Goal: Navigation & Orientation: Understand site structure

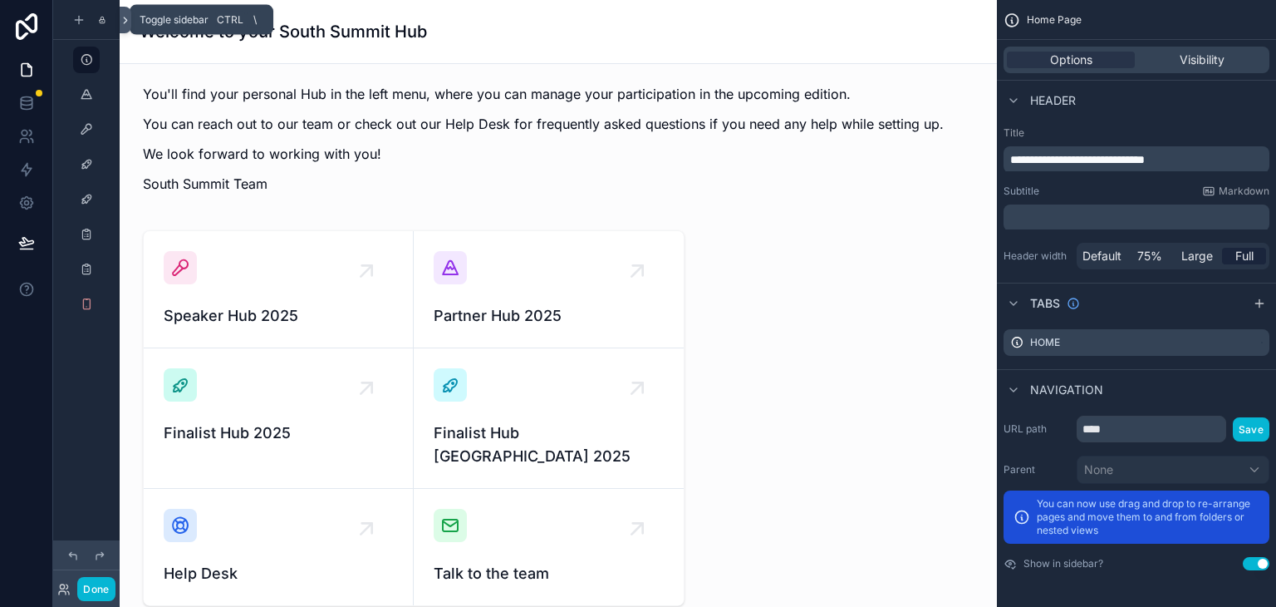
click at [124, 21] on icon at bounding box center [125, 20] width 3 height 6
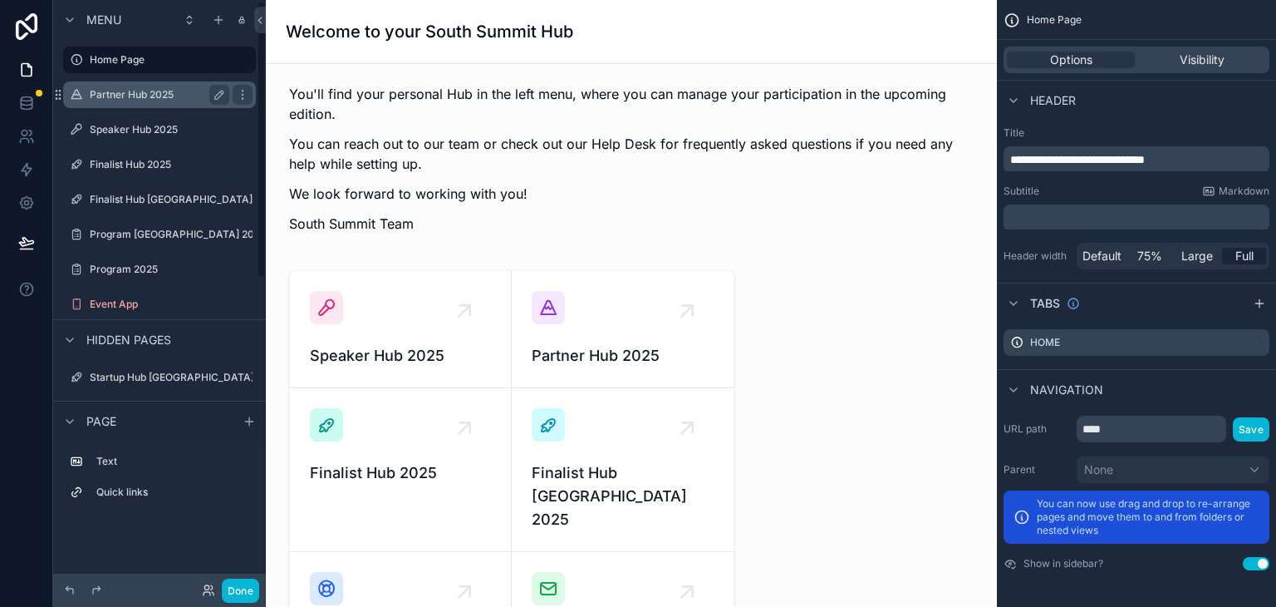
click at [119, 88] on label "Partner Hub 2025" at bounding box center [156, 94] width 133 height 13
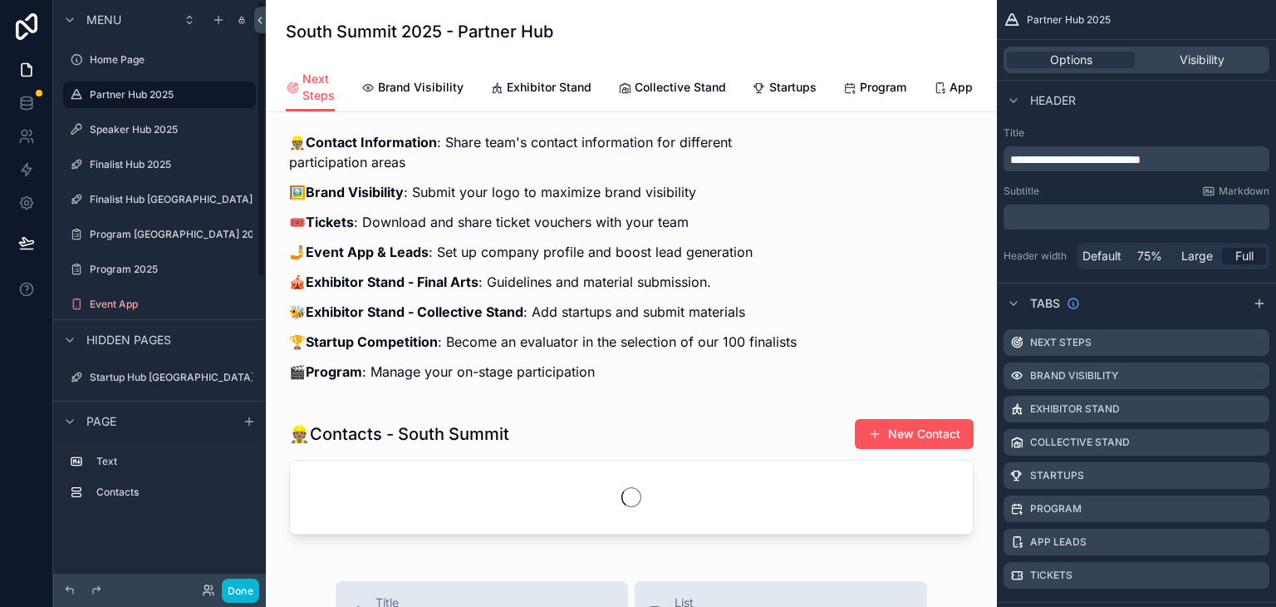
click at [258, 17] on icon at bounding box center [259, 20] width 3 height 6
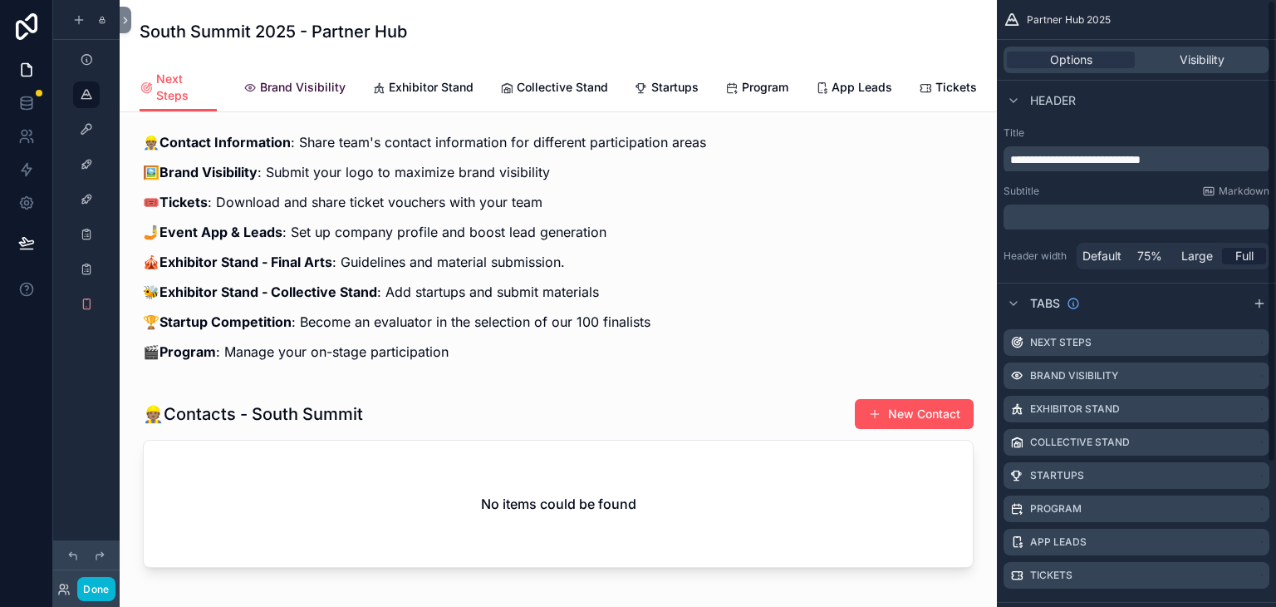
click at [243, 81] on link "Brand Visibility" at bounding box center [294, 88] width 102 height 33
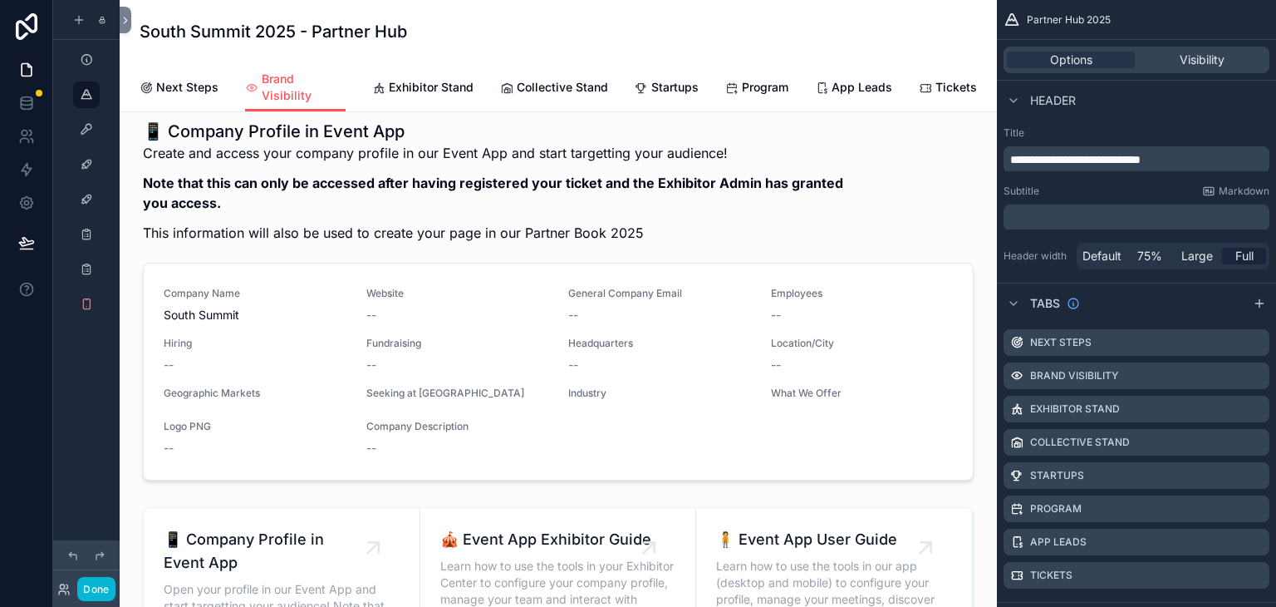
scroll to position [373, 0]
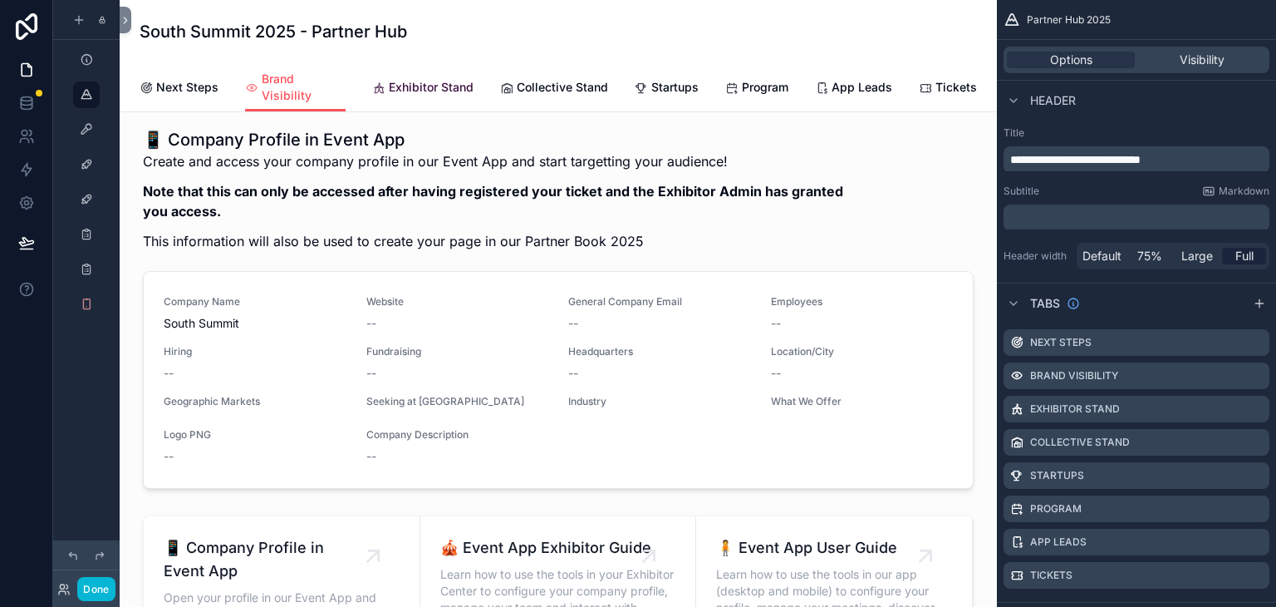
click at [389, 79] on span "Exhibitor Stand" at bounding box center [431, 87] width 85 height 17
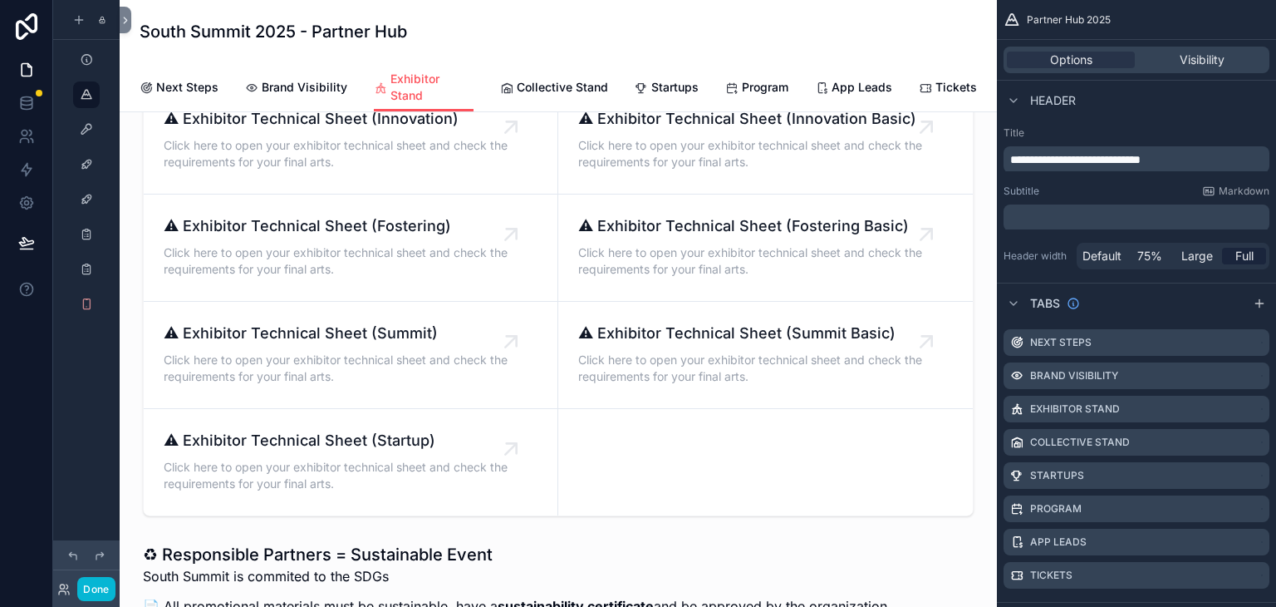
scroll to position [1039, 0]
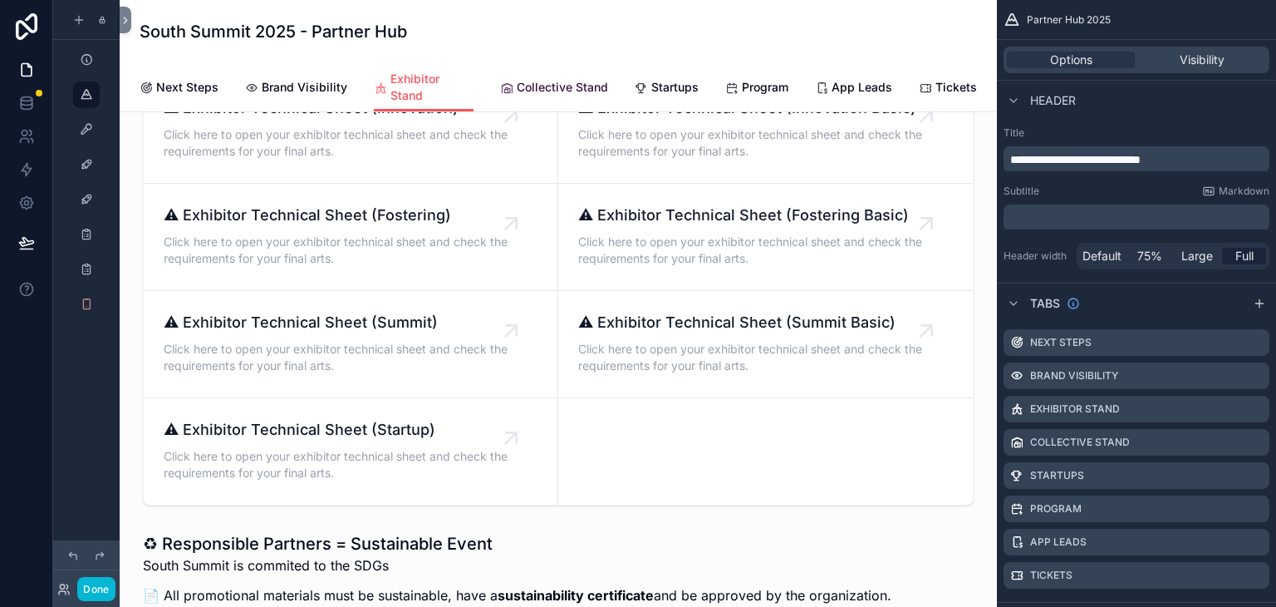
click at [541, 79] on span "Collective Stand" at bounding box center [562, 87] width 91 height 17
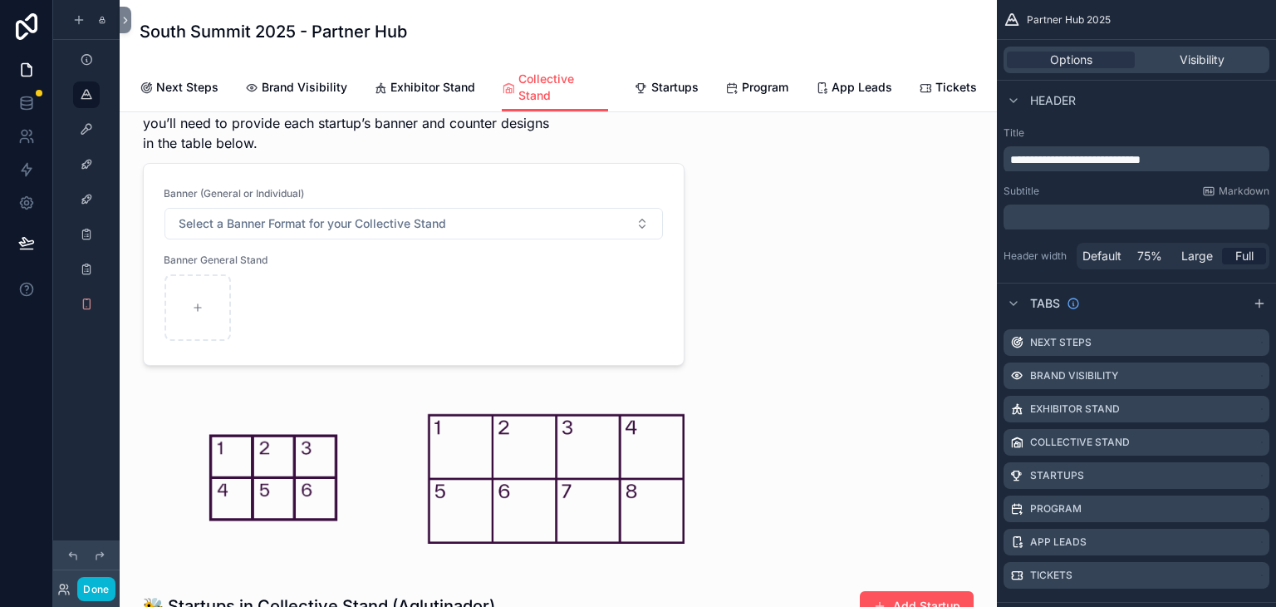
scroll to position [582, 0]
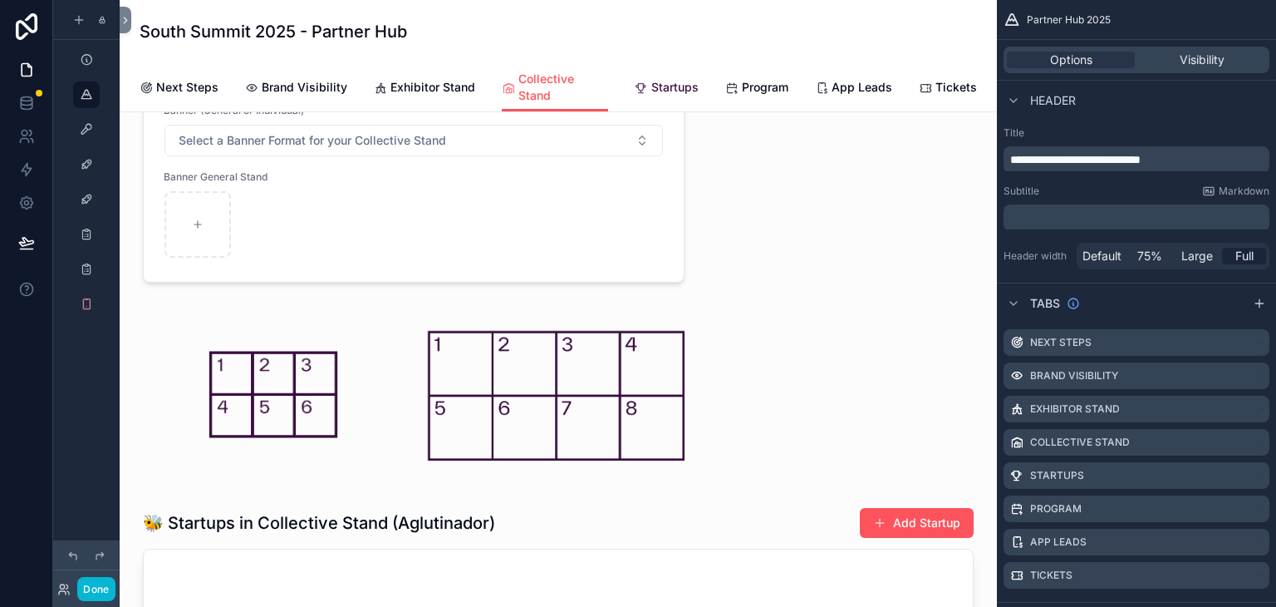
click at [651, 79] on span "Startups" at bounding box center [674, 87] width 47 height 17
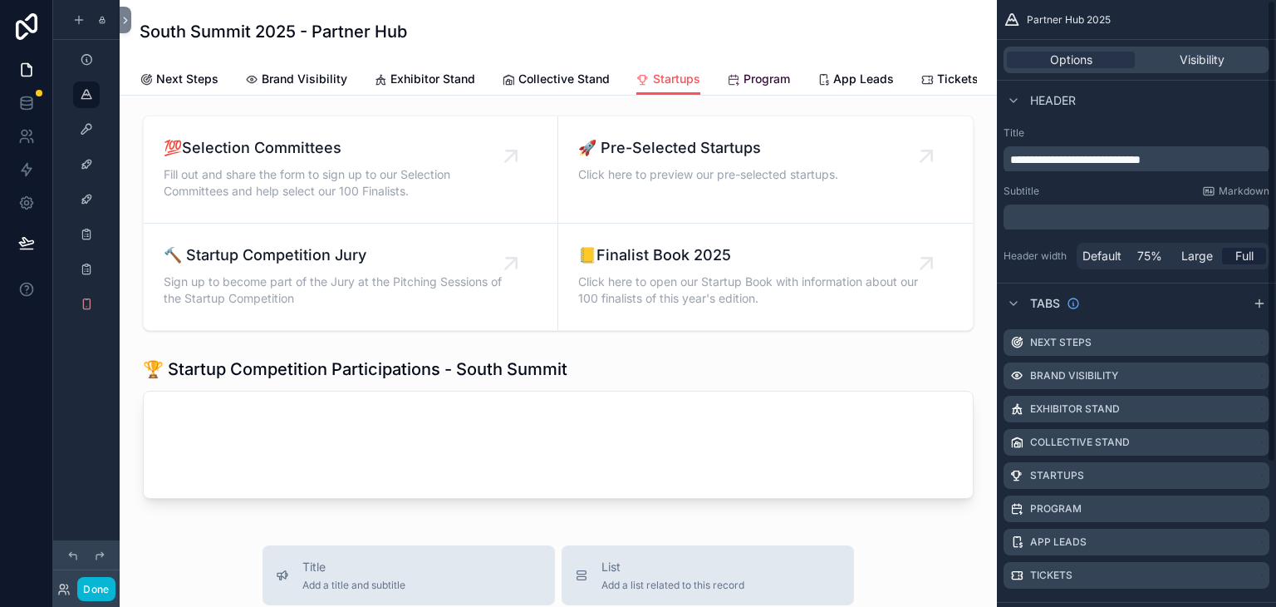
click at [744, 71] on span "Program" at bounding box center [767, 79] width 47 height 17
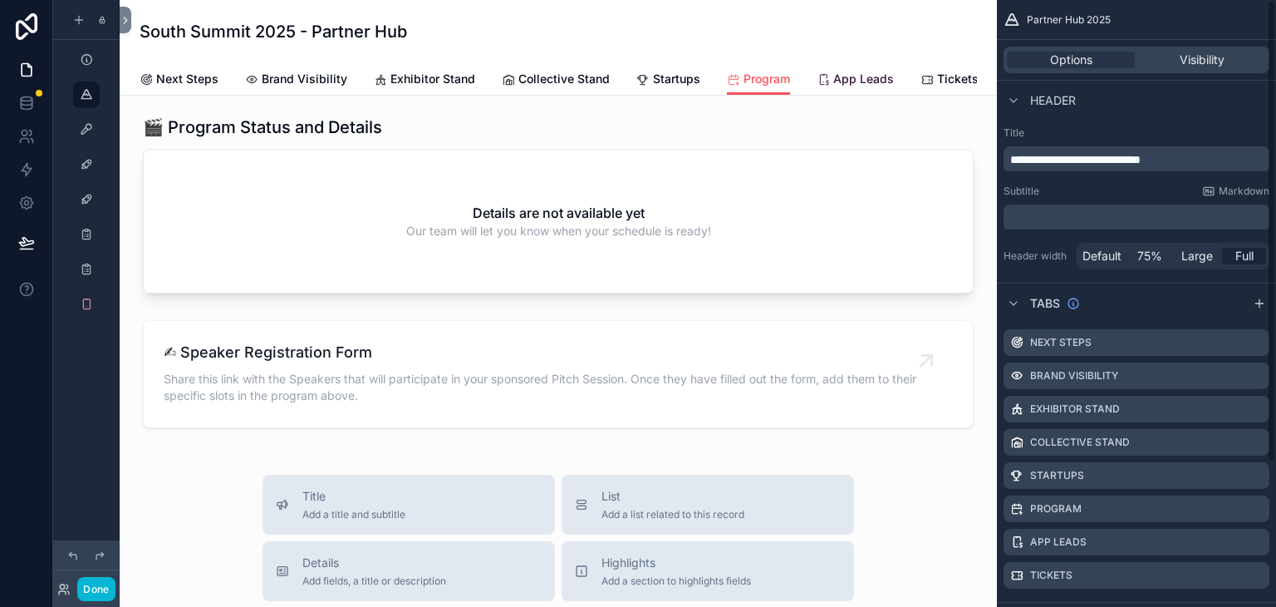
click at [817, 86] on link "App Leads" at bounding box center [855, 80] width 77 height 33
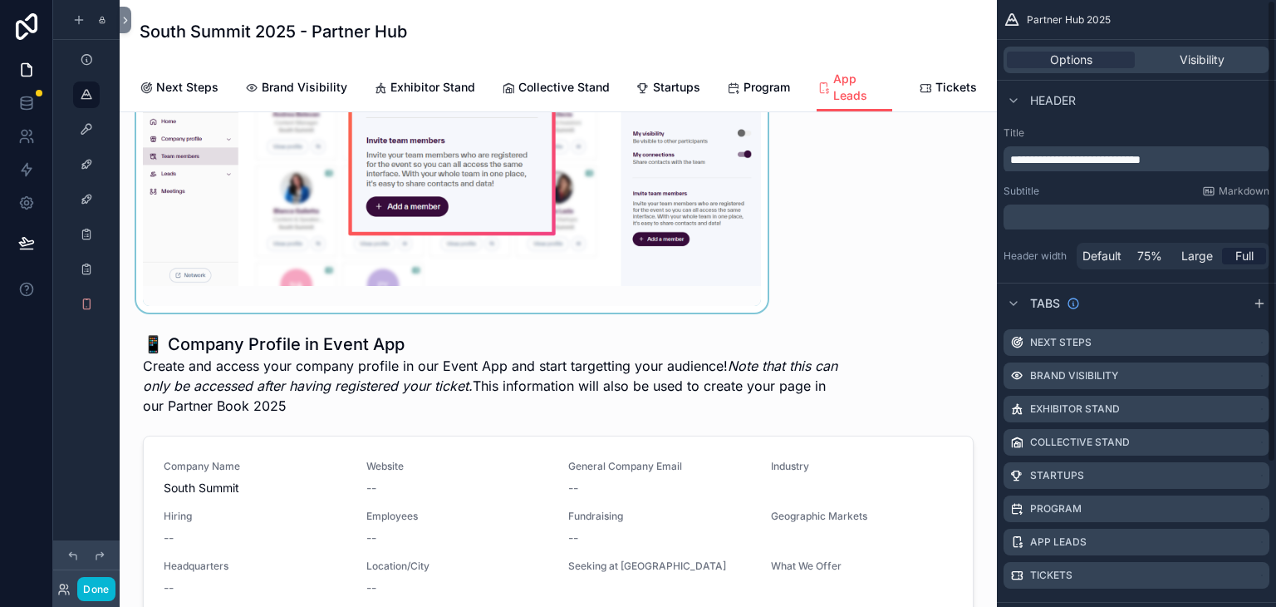
scroll to position [415, 0]
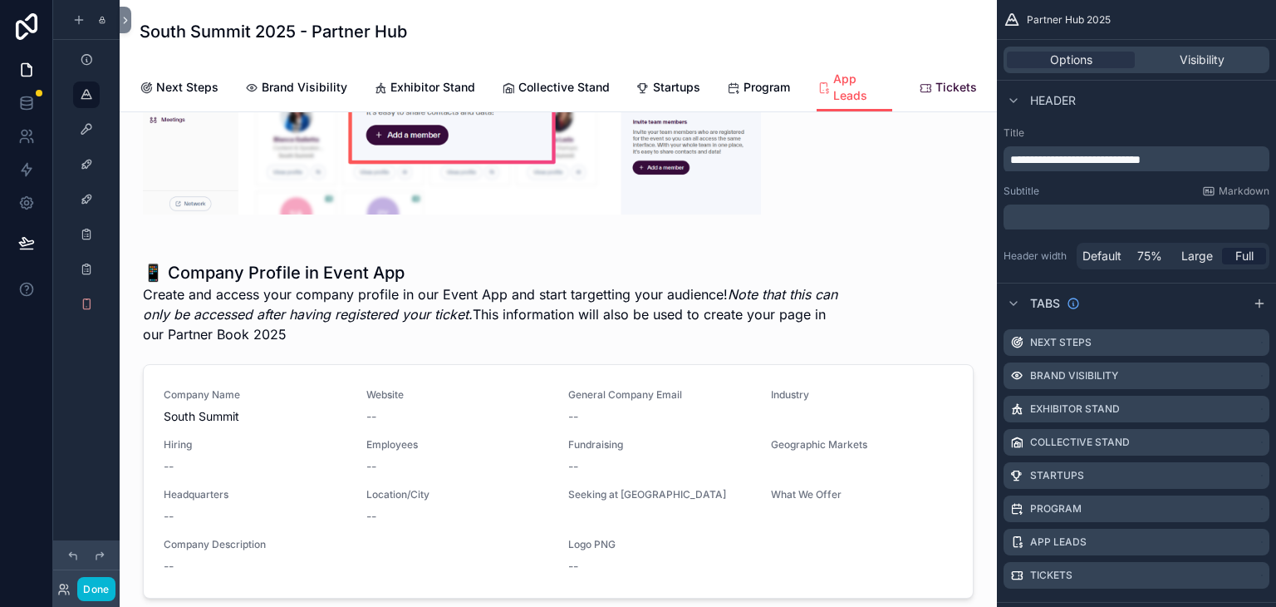
click at [936, 79] on span "Tickets" at bounding box center [957, 87] width 42 height 17
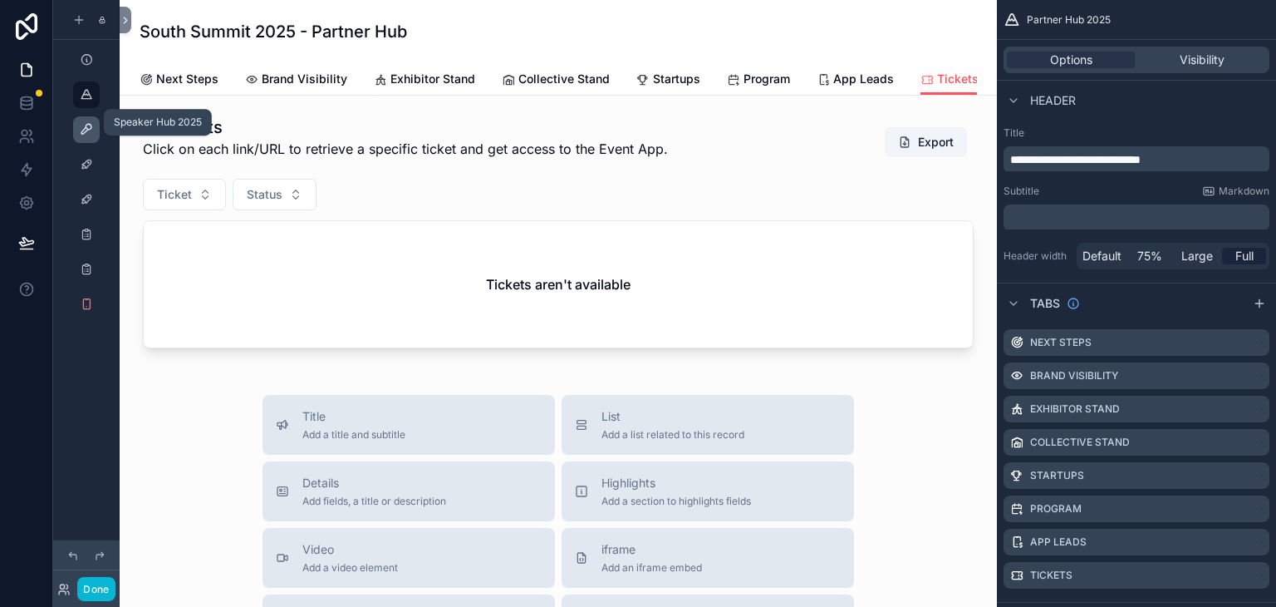
click at [82, 123] on icon "scrollable content" at bounding box center [86, 129] width 13 height 13
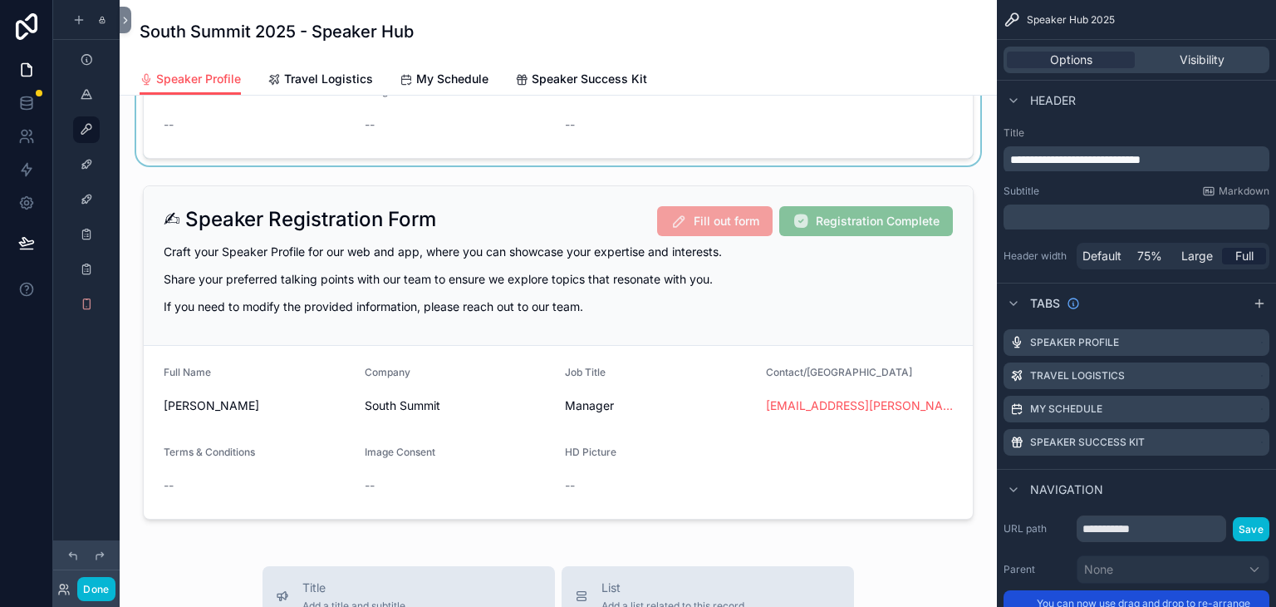
scroll to position [997, 0]
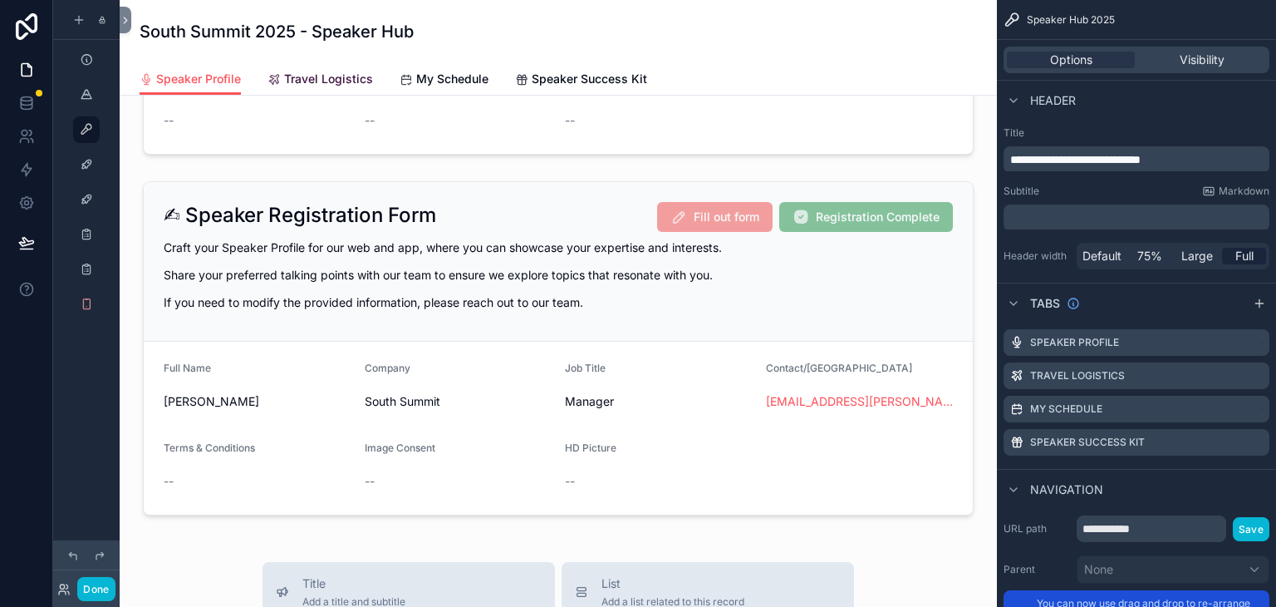
click at [318, 76] on span "Travel Logistics" at bounding box center [328, 79] width 89 height 17
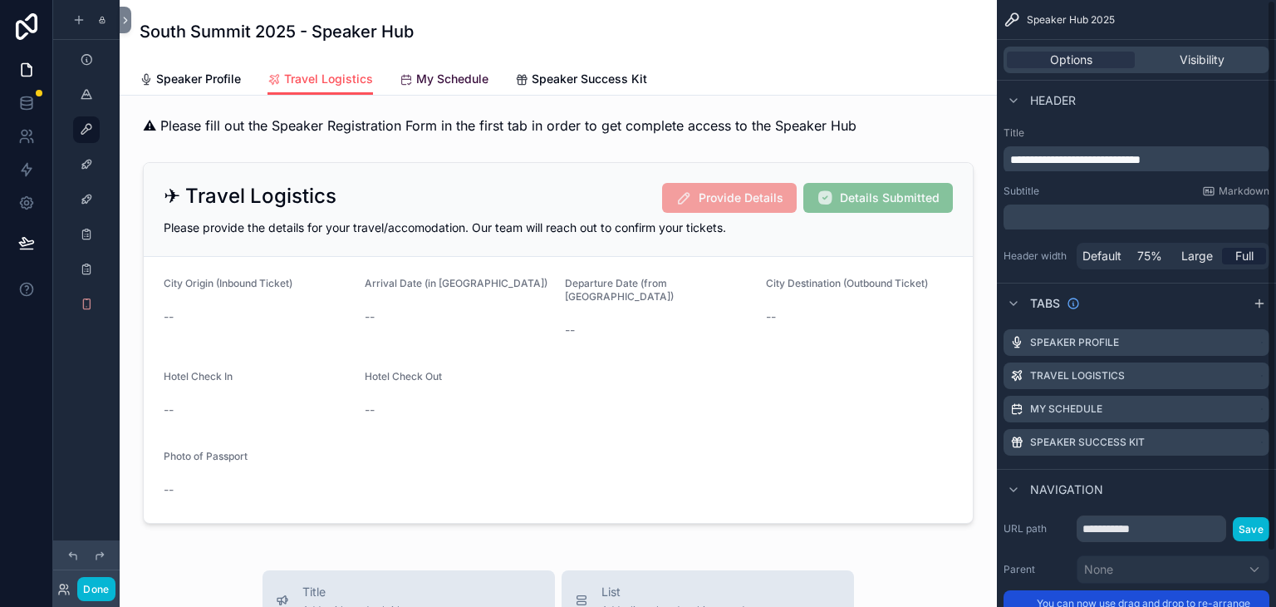
click at [400, 81] on link "My Schedule" at bounding box center [444, 80] width 89 height 33
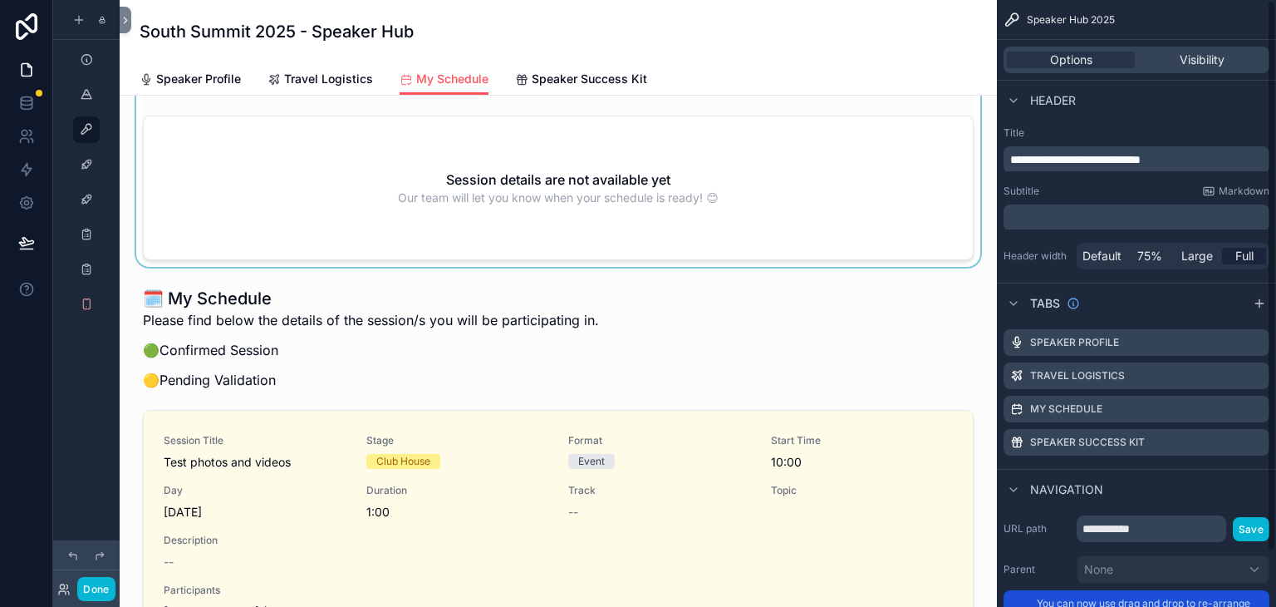
scroll to position [332, 0]
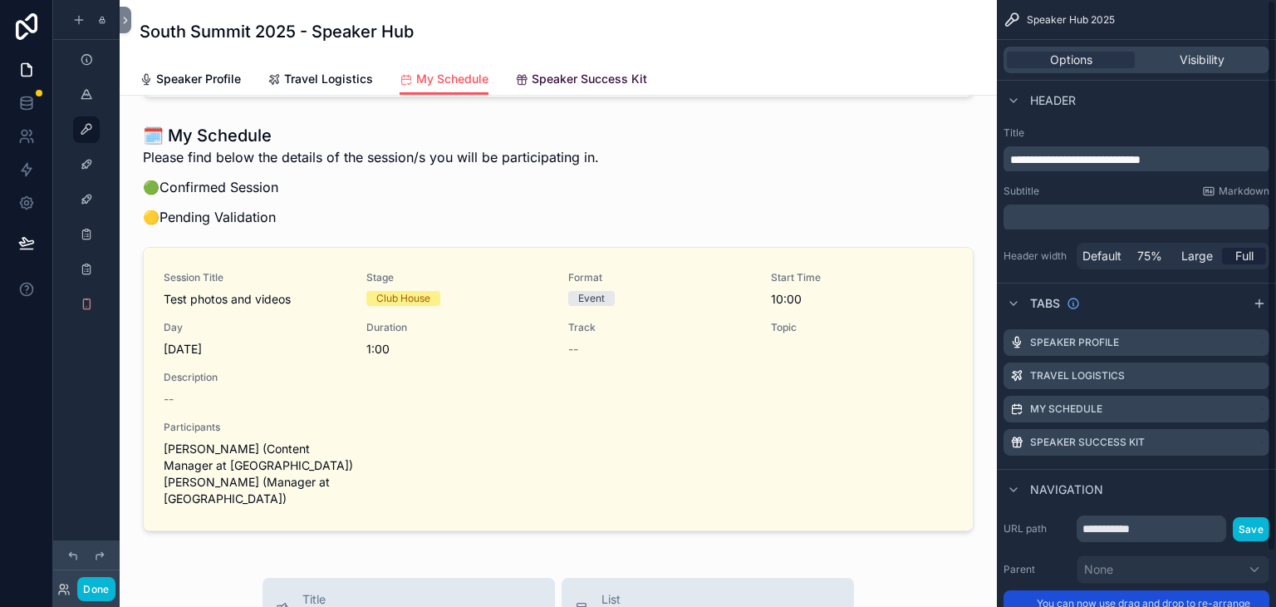
click at [532, 73] on span "Speaker Success Kit" at bounding box center [590, 79] width 116 height 17
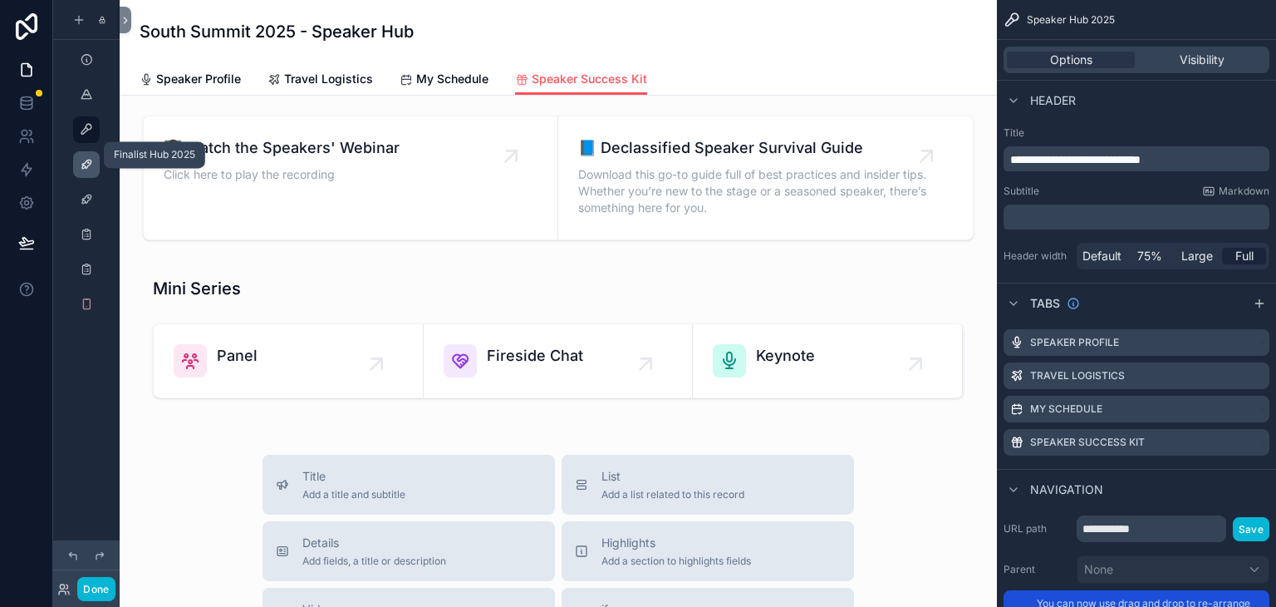
click at [81, 160] on icon "scrollable content" at bounding box center [86, 164] width 13 height 13
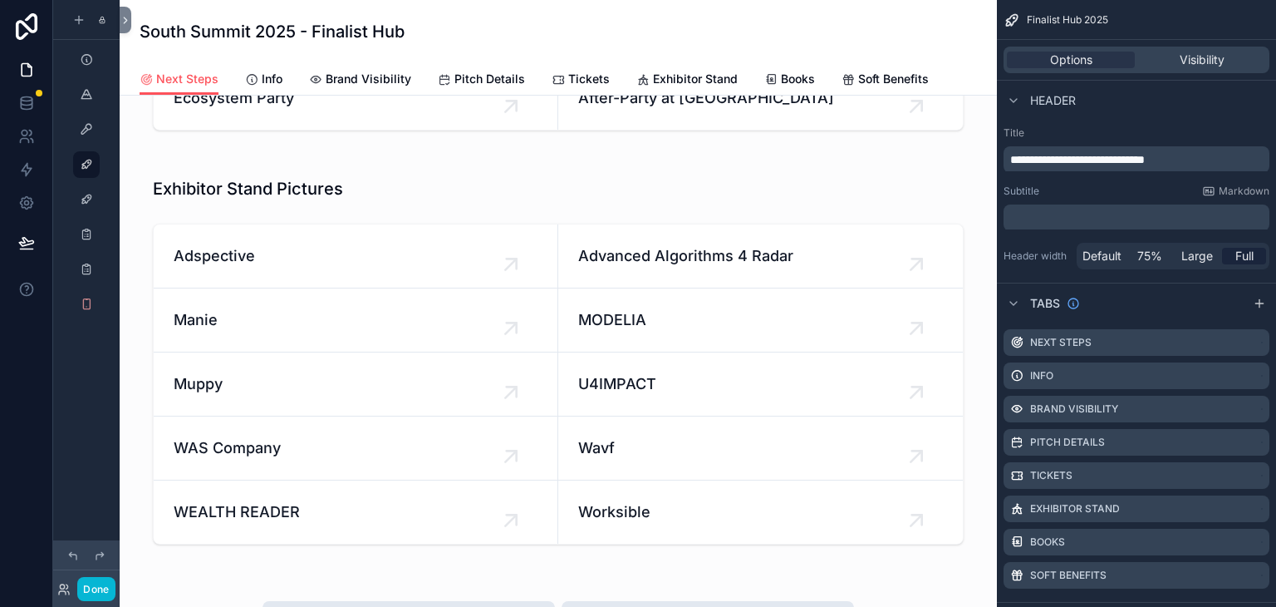
scroll to position [2164, 0]
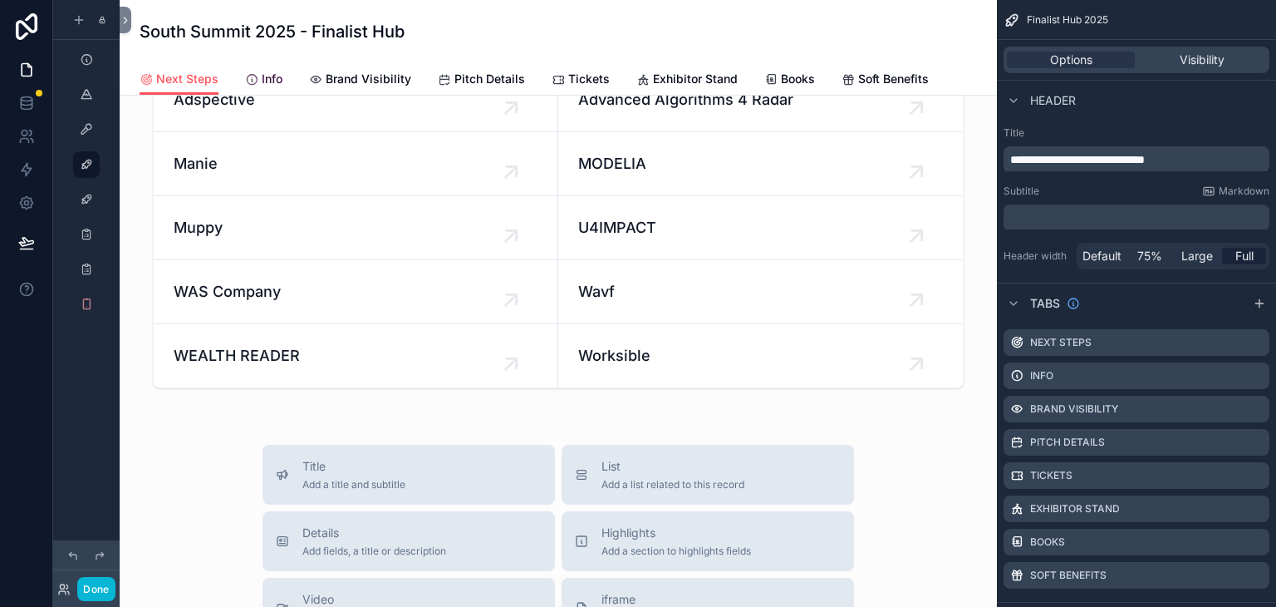
click at [262, 71] on span "Info" at bounding box center [272, 79] width 21 height 17
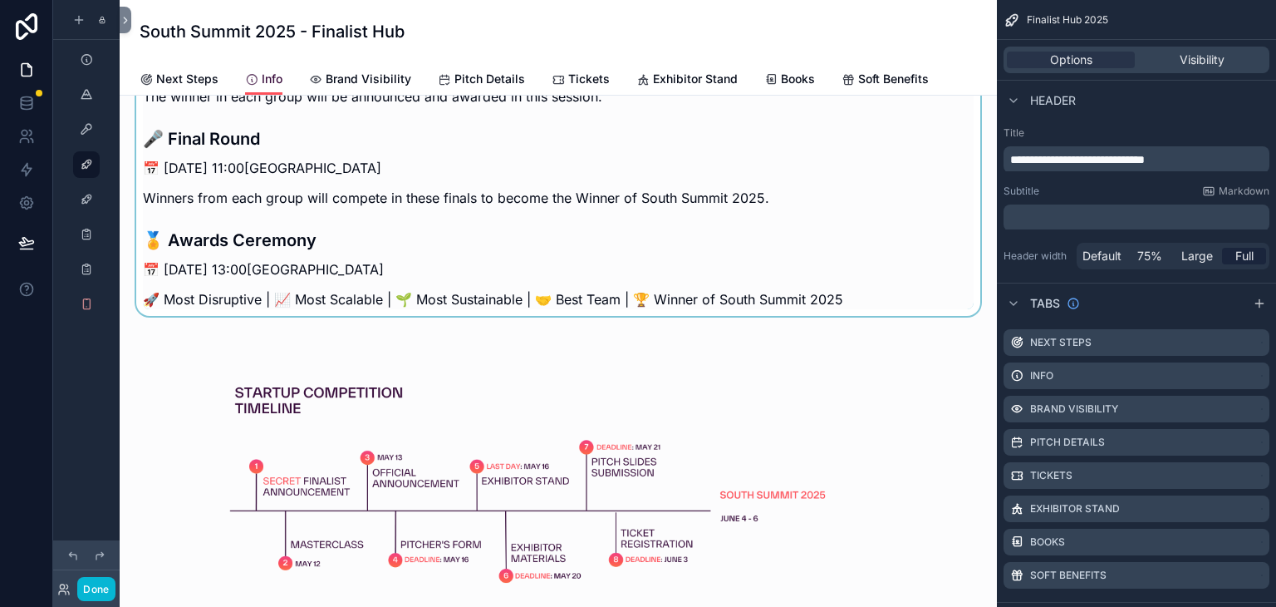
scroll to position [332, 0]
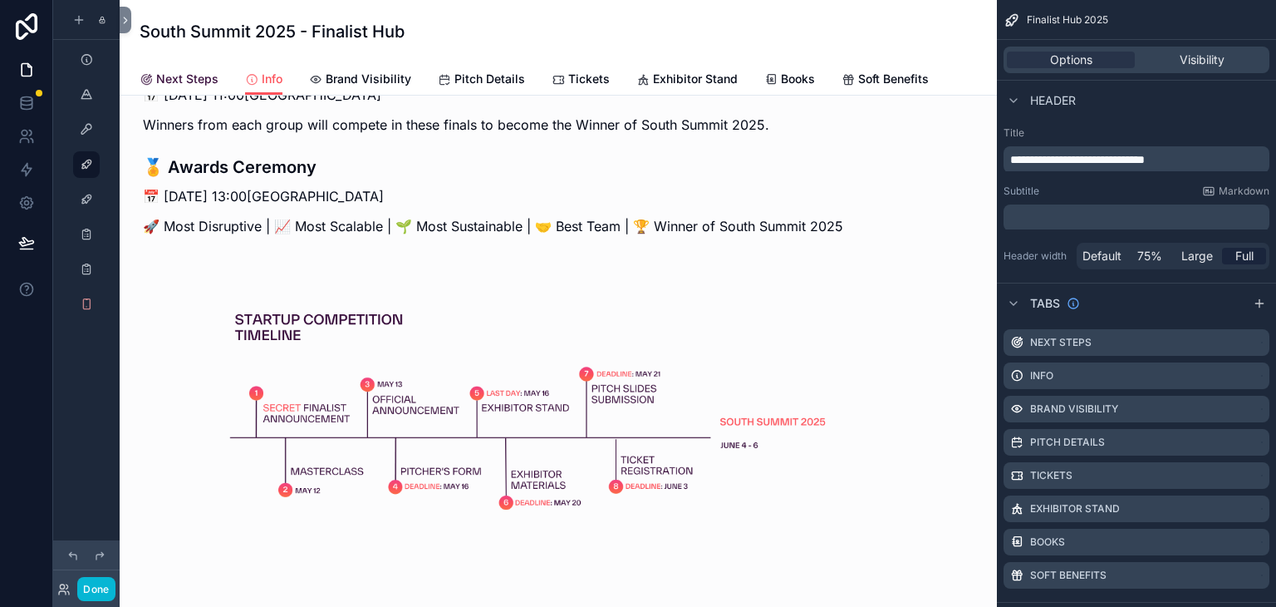
click at [163, 71] on span "Next Steps" at bounding box center [187, 79] width 62 height 17
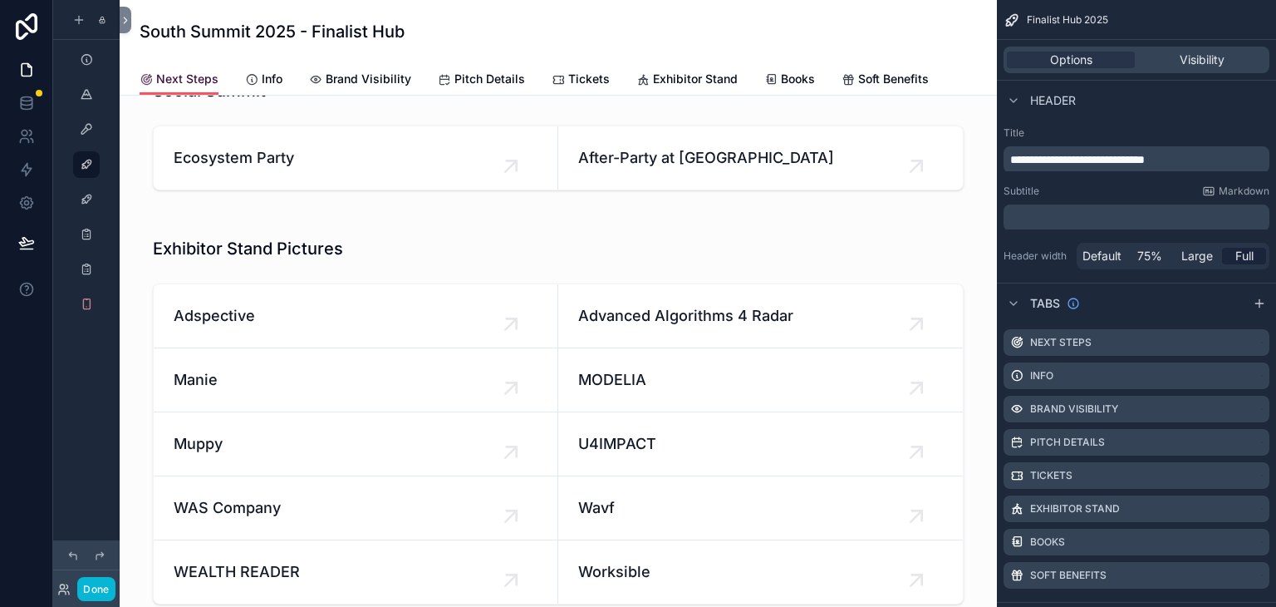
scroll to position [1940, 0]
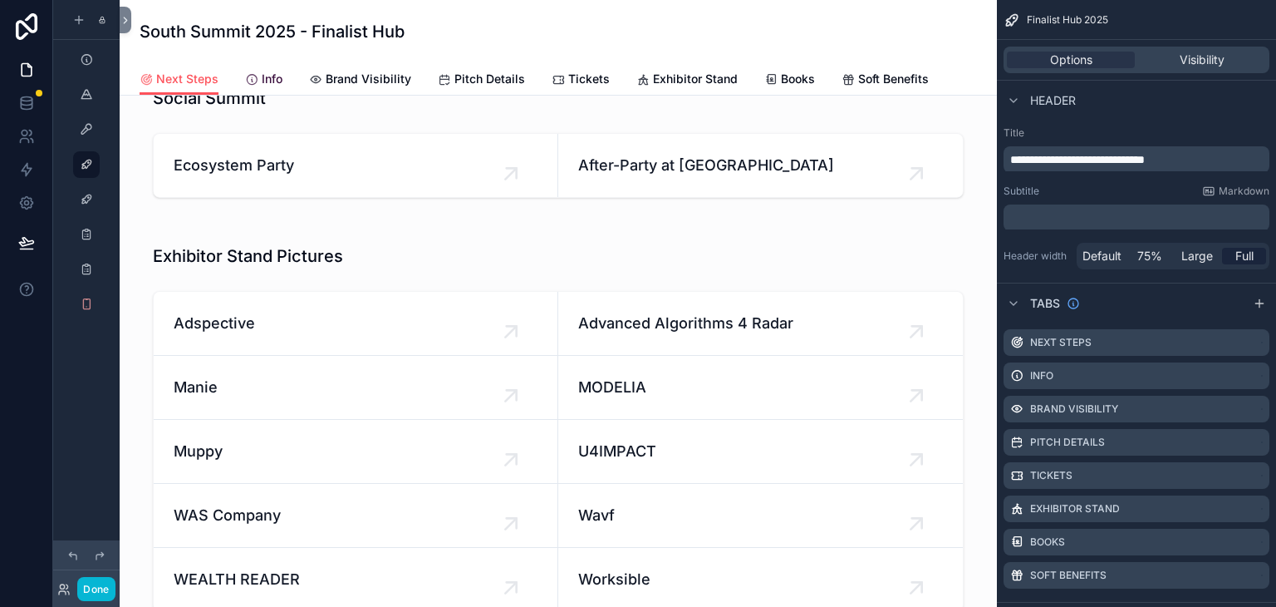
click at [262, 71] on span "Info" at bounding box center [272, 79] width 21 height 17
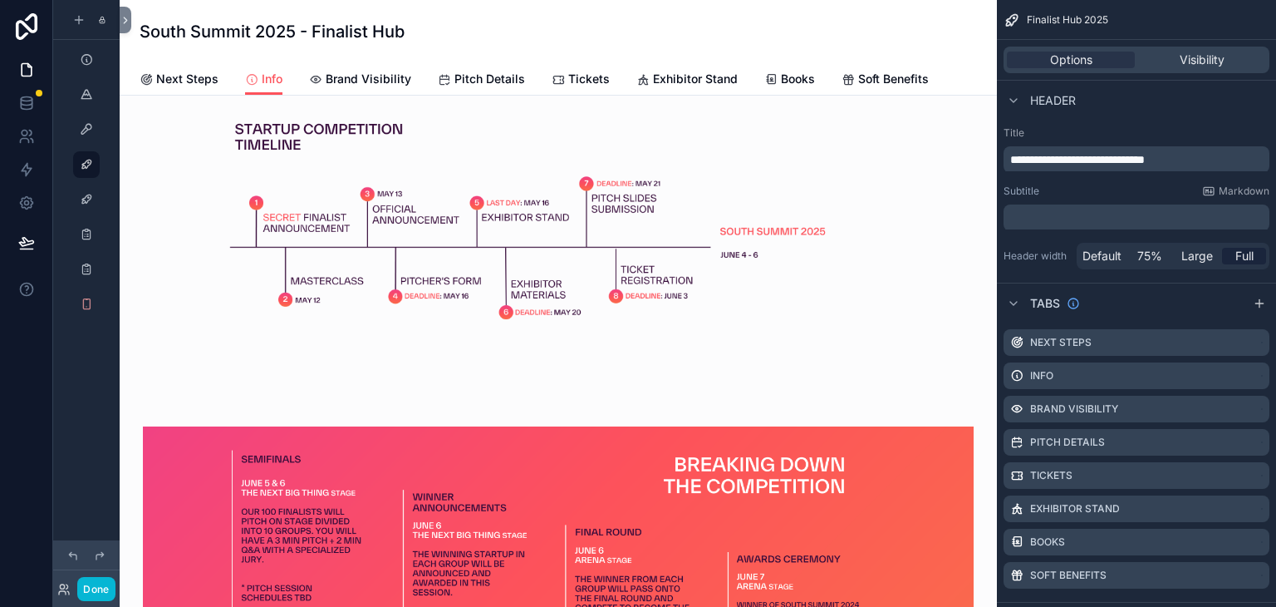
scroll to position [515, 0]
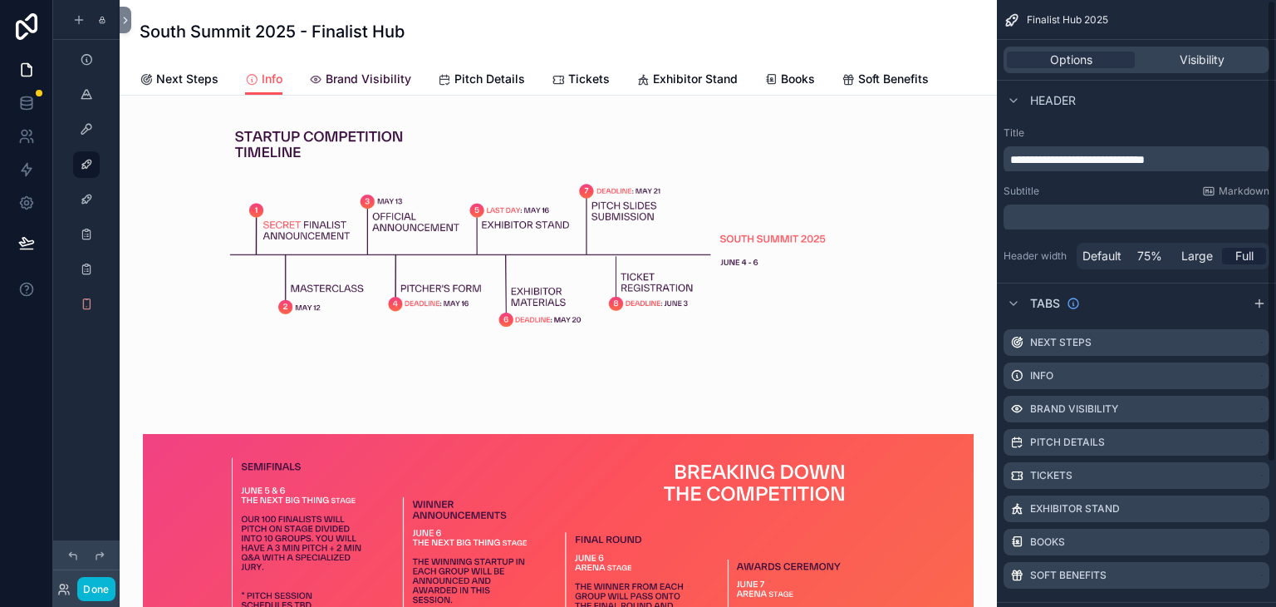
click at [326, 71] on span "Brand Visibility" at bounding box center [369, 79] width 86 height 17
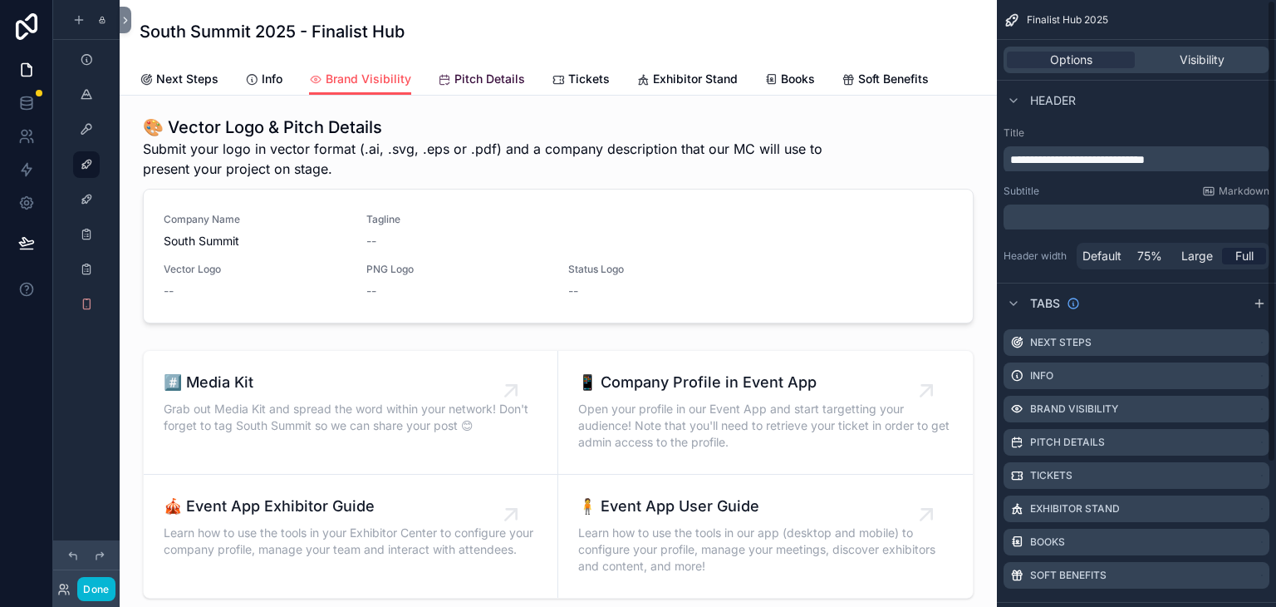
click at [455, 71] on span "Pitch Details" at bounding box center [490, 79] width 71 height 17
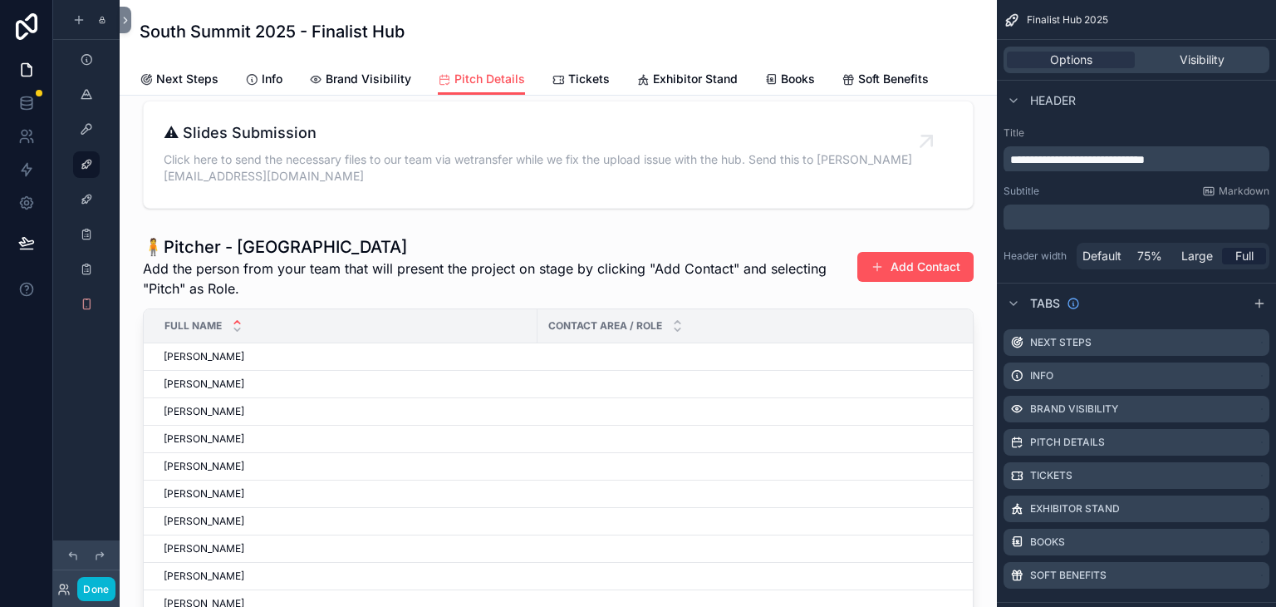
scroll to position [499, 0]
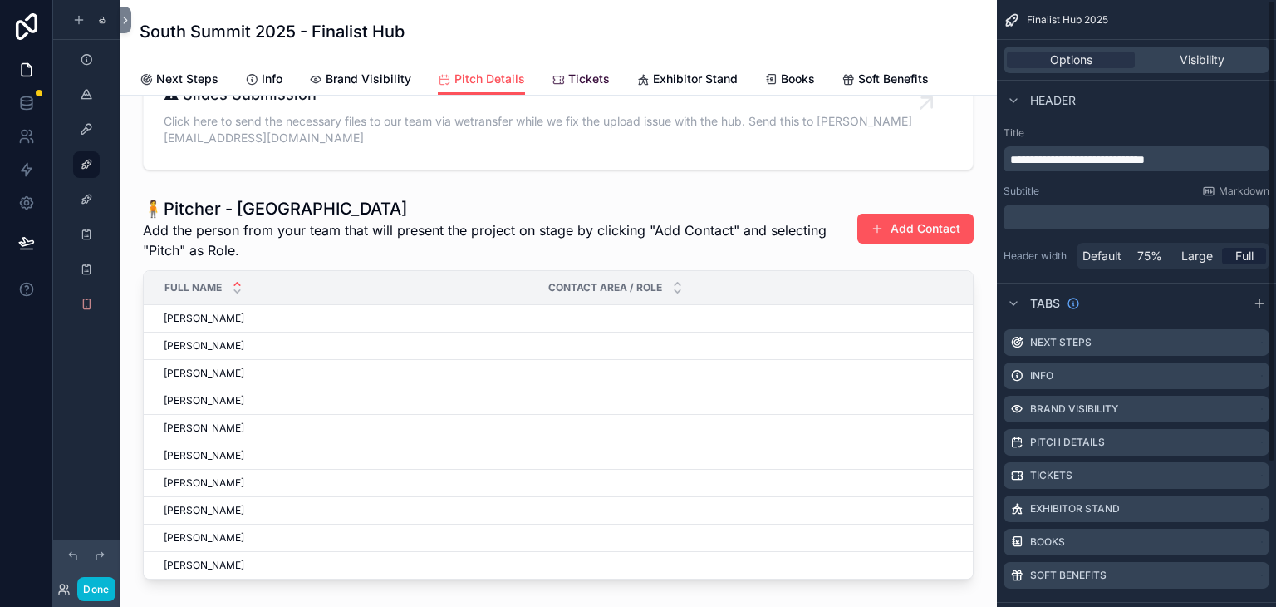
click at [568, 75] on span "Tickets" at bounding box center [589, 79] width 42 height 17
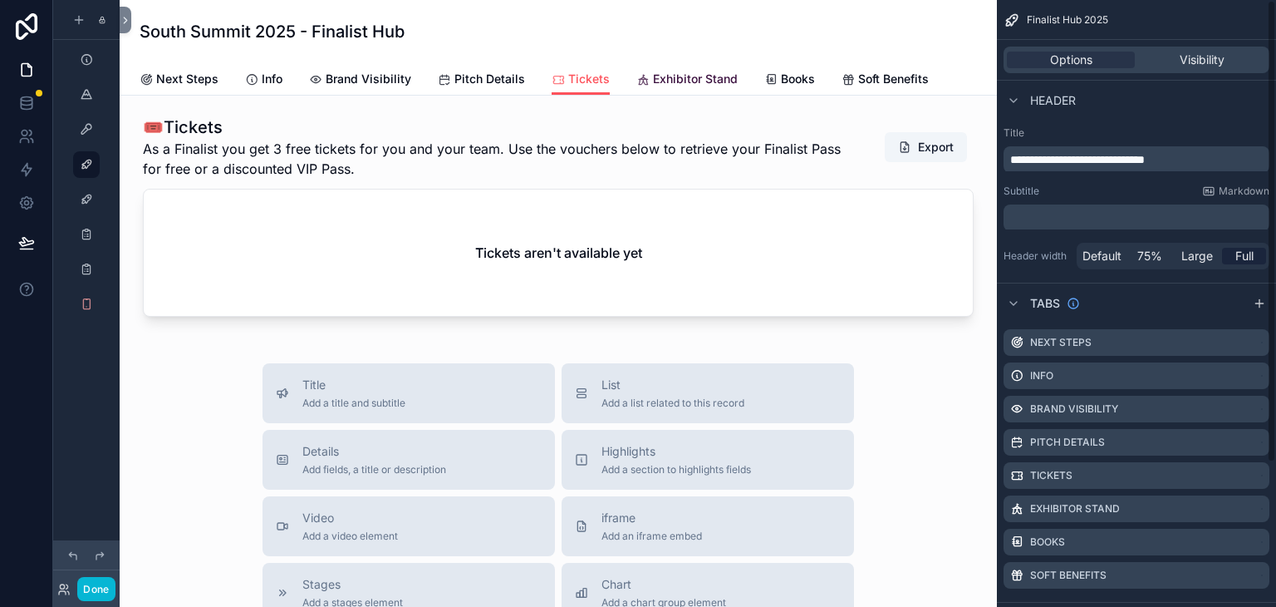
click at [653, 74] on span "Exhibitor Stand" at bounding box center [695, 79] width 85 height 17
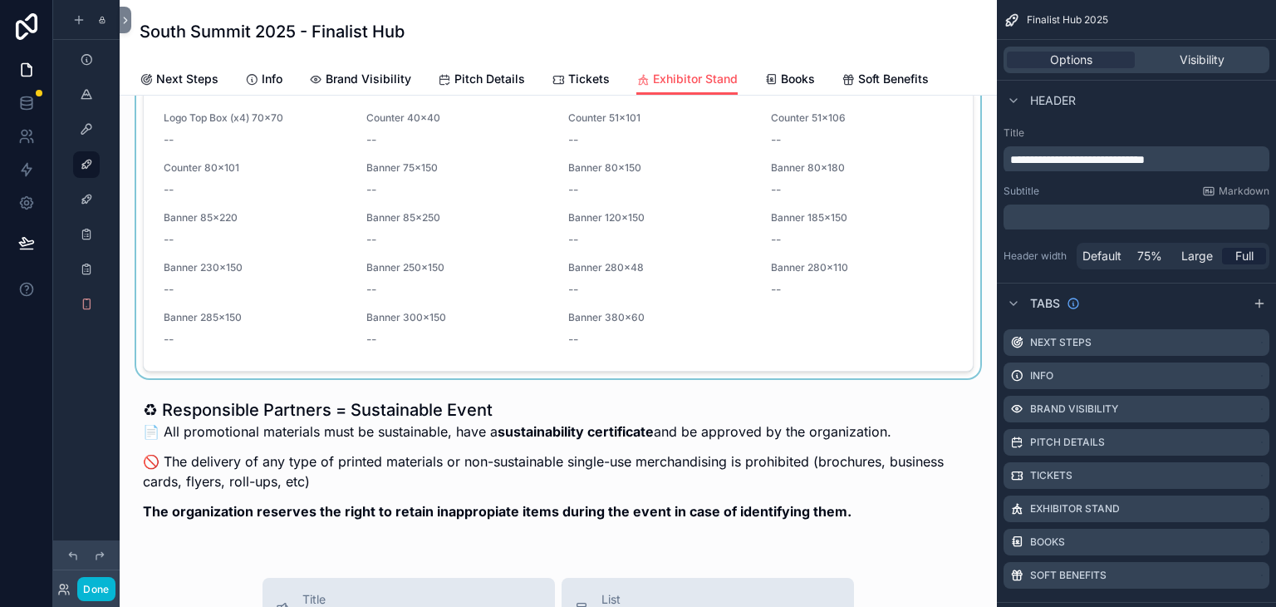
scroll to position [997, 0]
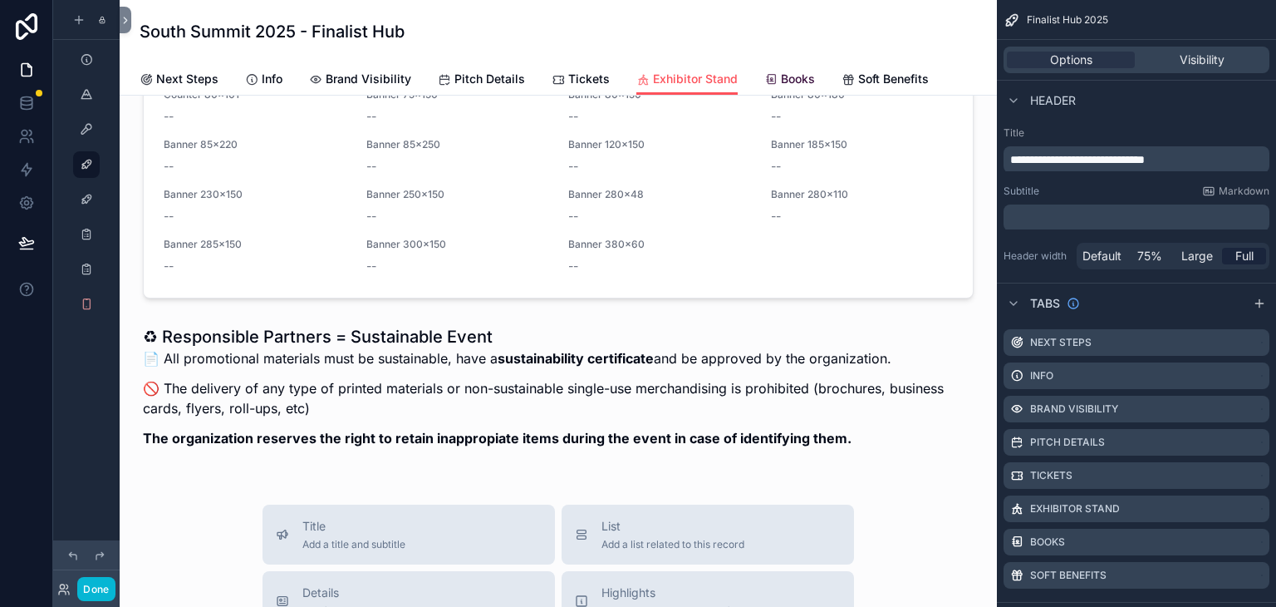
drag, startPoint x: 763, startPoint y: 74, endPoint x: 758, endPoint y: 81, distance: 9.0
click at [781, 74] on span "Books" at bounding box center [798, 79] width 34 height 17
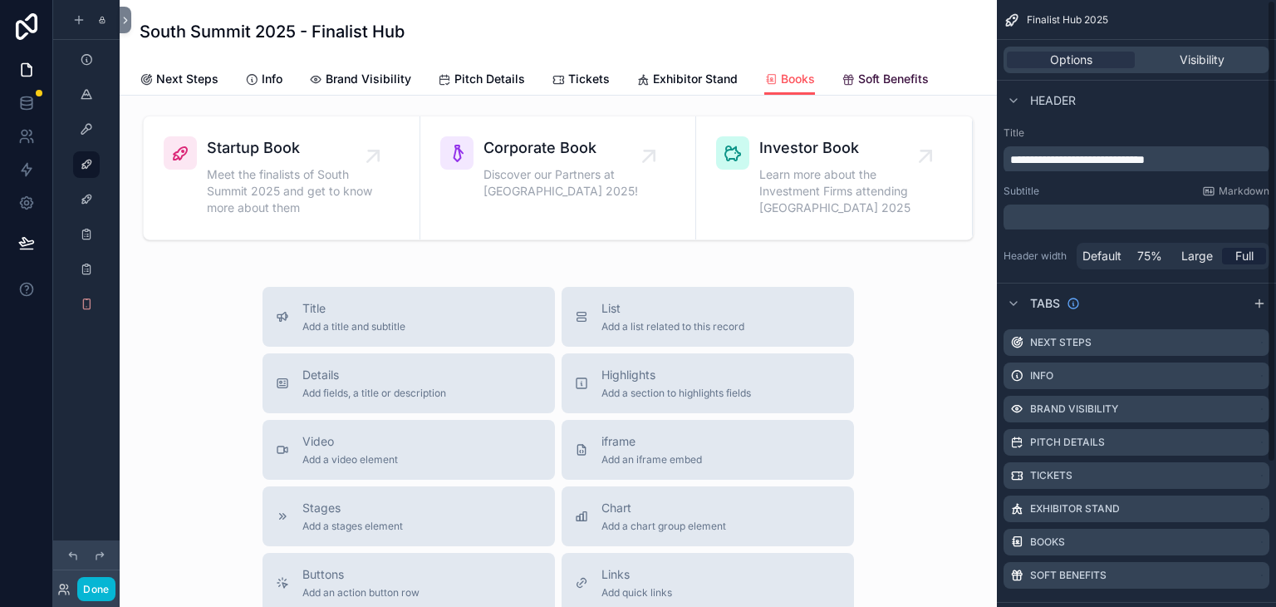
click at [858, 81] on span "Soft Benefits" at bounding box center [893, 79] width 71 height 17
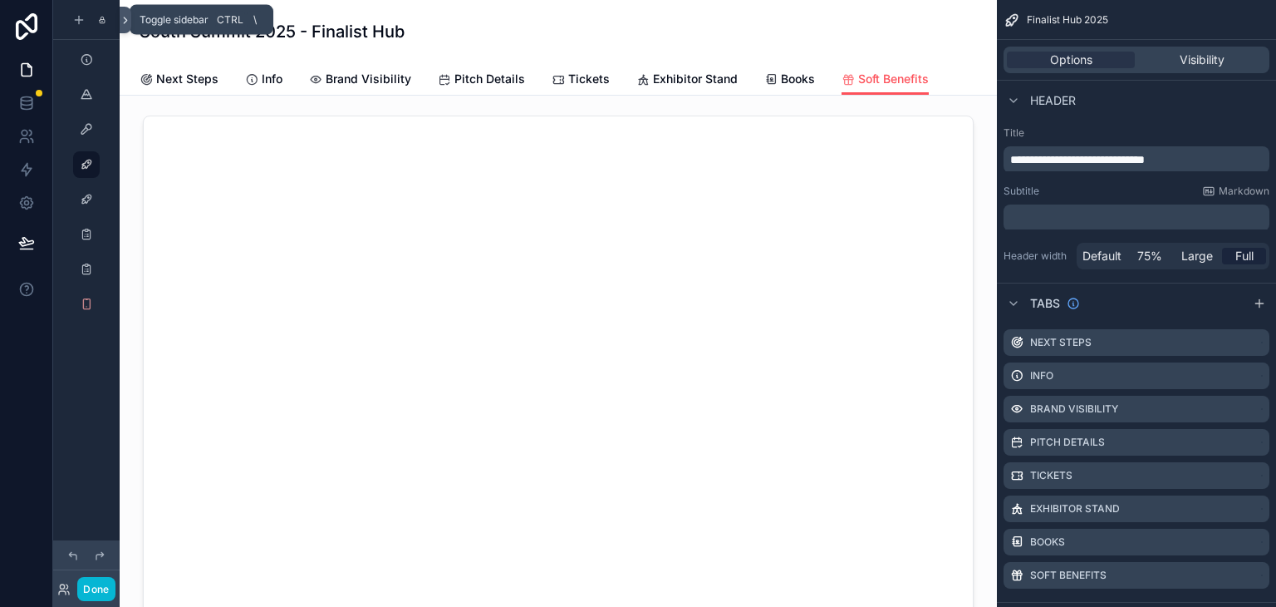
click at [120, 22] on icon at bounding box center [126, 20] width 12 height 12
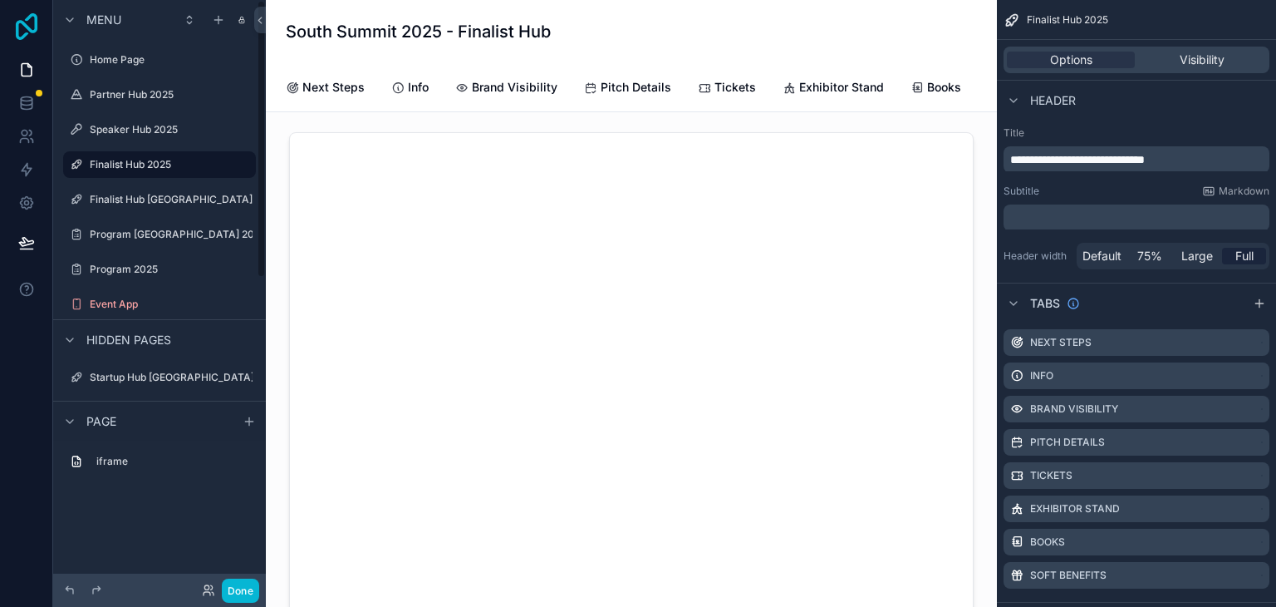
click at [21, 21] on icon at bounding box center [27, 26] width 22 height 27
